Goal: Transaction & Acquisition: Download file/media

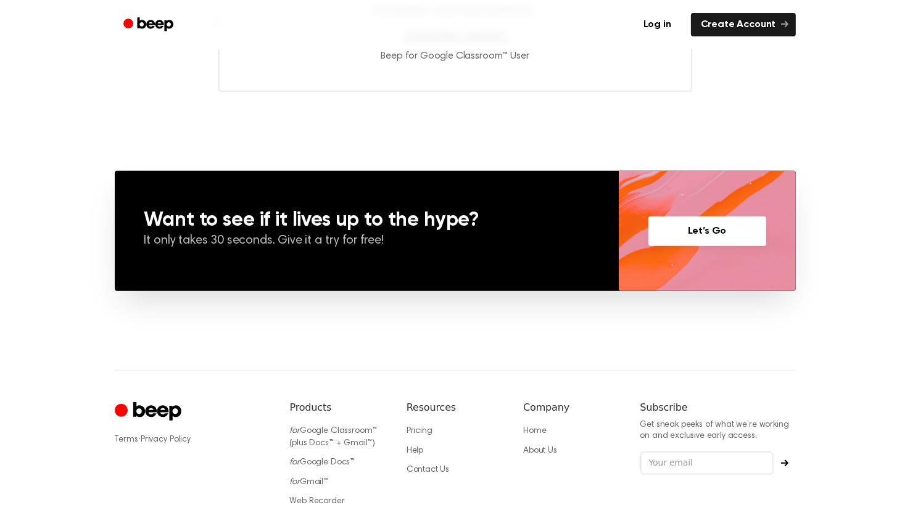
scroll to position [811, 0]
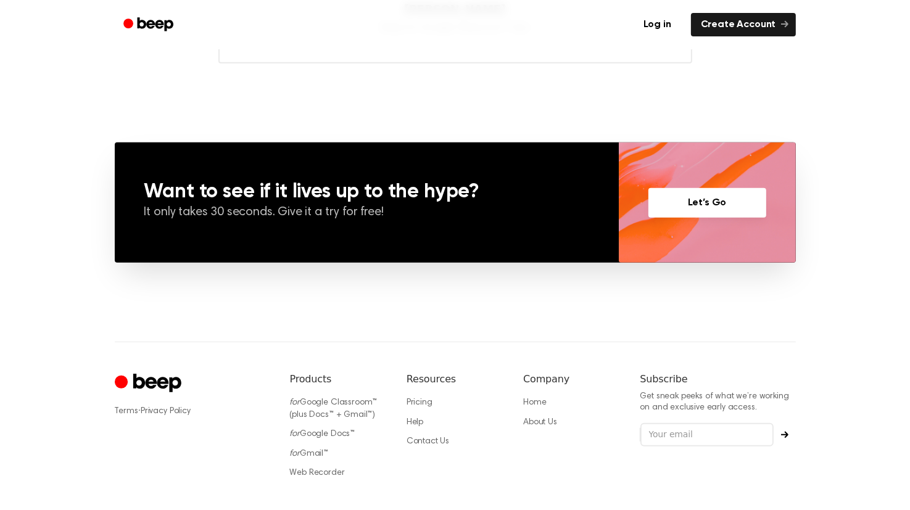
click at [702, 209] on link "Let’s Go" at bounding box center [708, 203] width 118 height 30
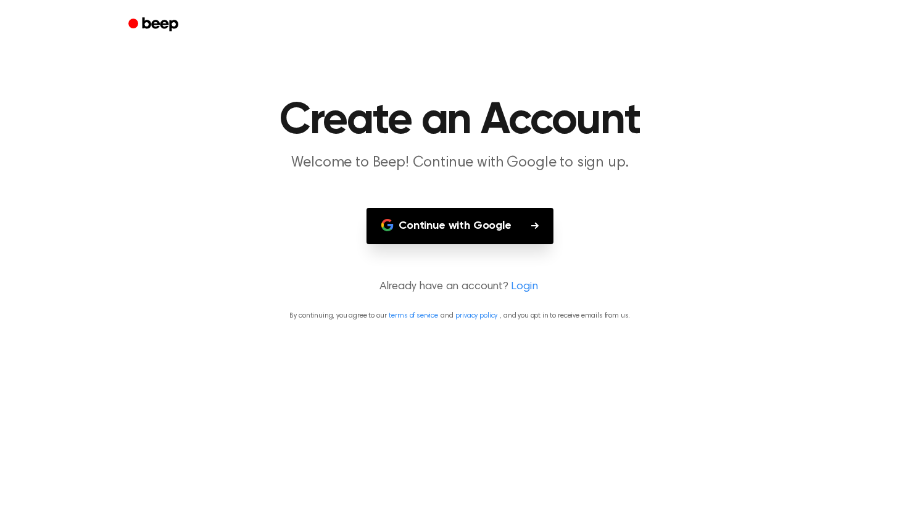
click at [497, 222] on button "Continue with Google" at bounding box center [460, 226] width 187 height 36
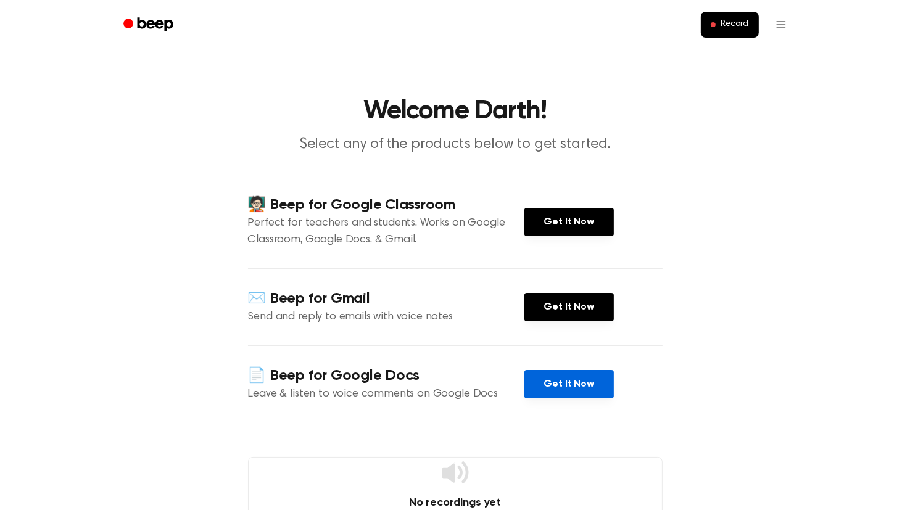
click at [579, 395] on link "Get It Now" at bounding box center [569, 384] width 89 height 28
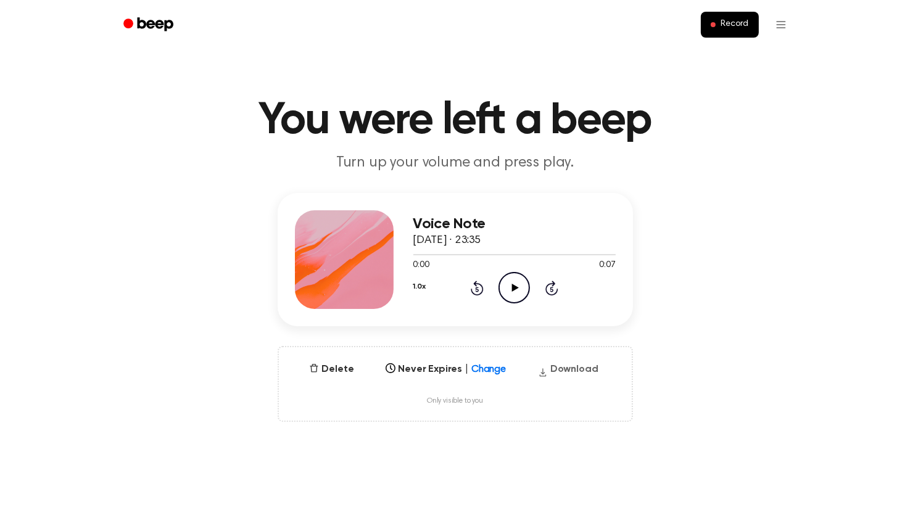
click at [558, 365] on button "Download" at bounding box center [568, 372] width 70 height 20
click at [520, 293] on icon "Play Audio" at bounding box center [514, 287] width 31 height 31
